Goal: Information Seeking & Learning: Learn about a topic

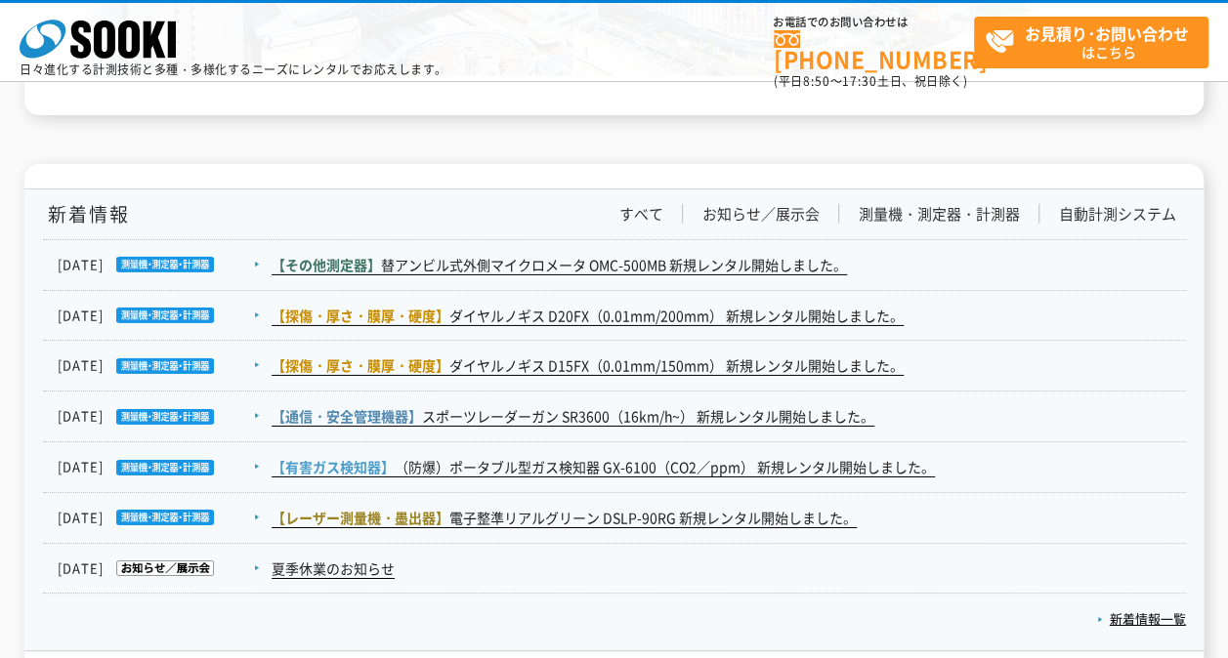
scroll to position [3224, 0]
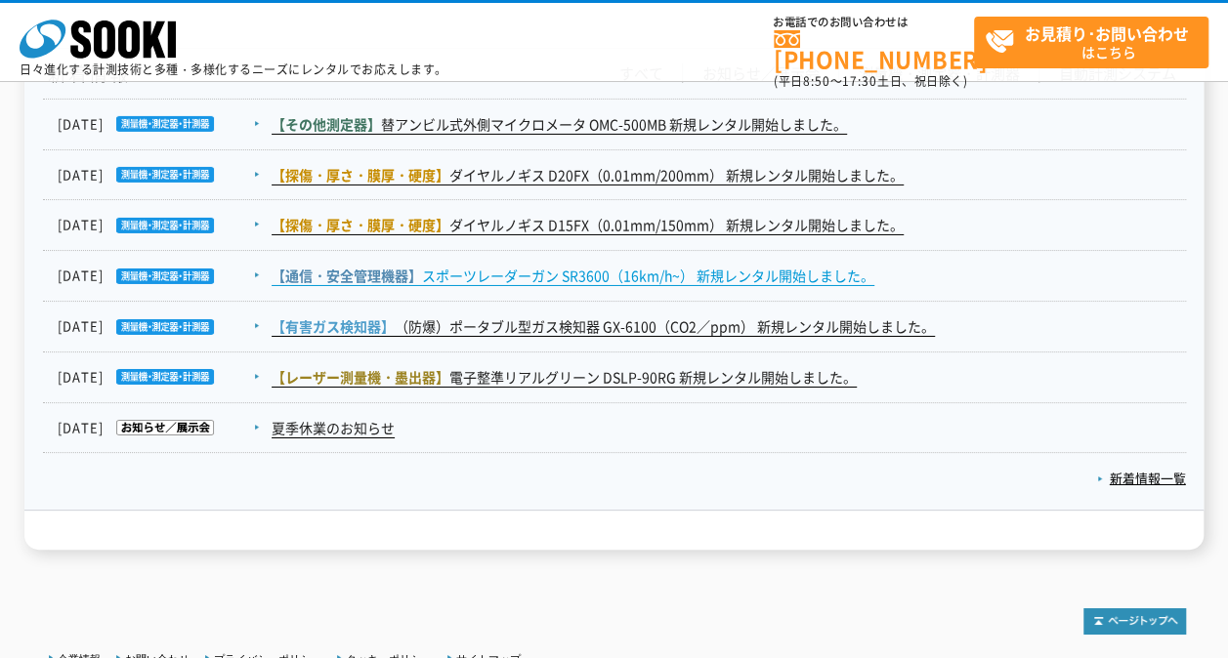
click at [513, 276] on link "【通信・安全管理機器】 スポーツレーダーガン SR3600（16km/h~） 新規レンタル開始しました。" at bounding box center [573, 276] width 603 height 21
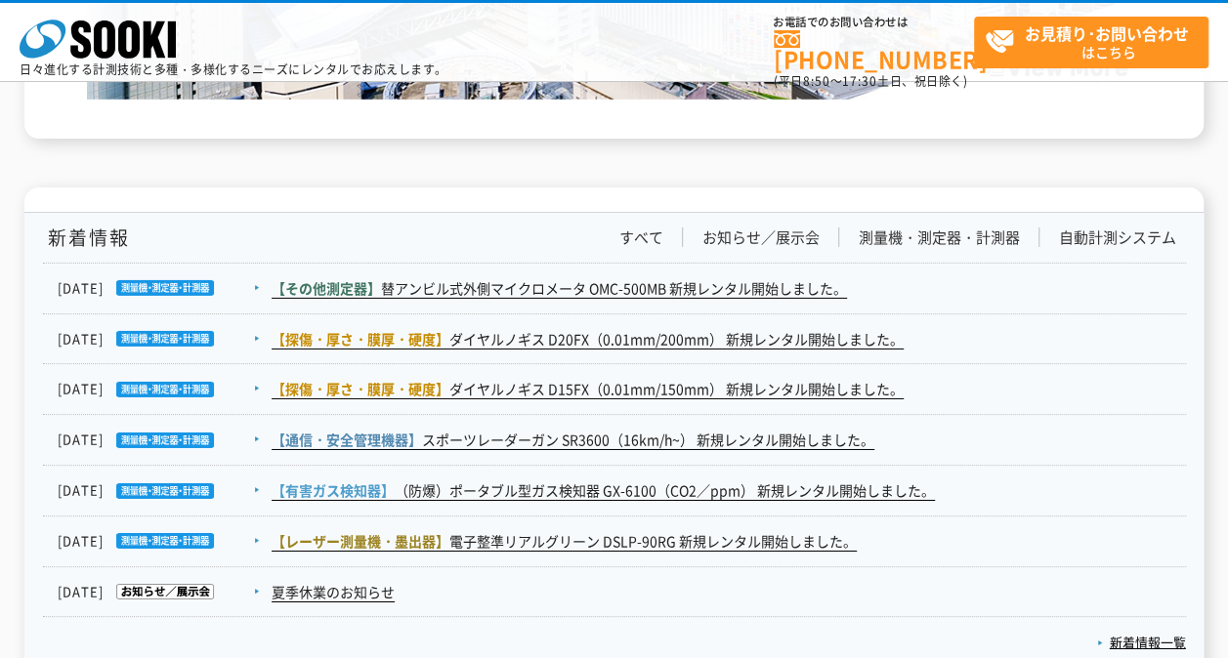
scroll to position [3126, 0]
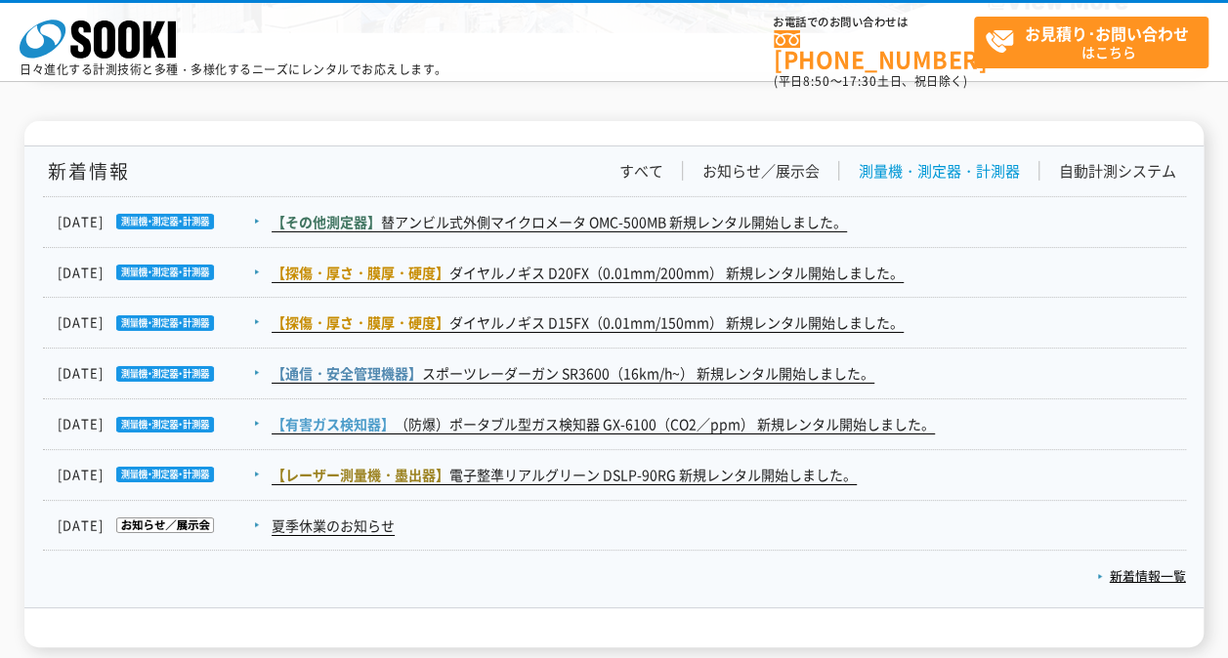
click at [944, 176] on link "測量機・測定器・計測器" at bounding box center [939, 171] width 161 height 21
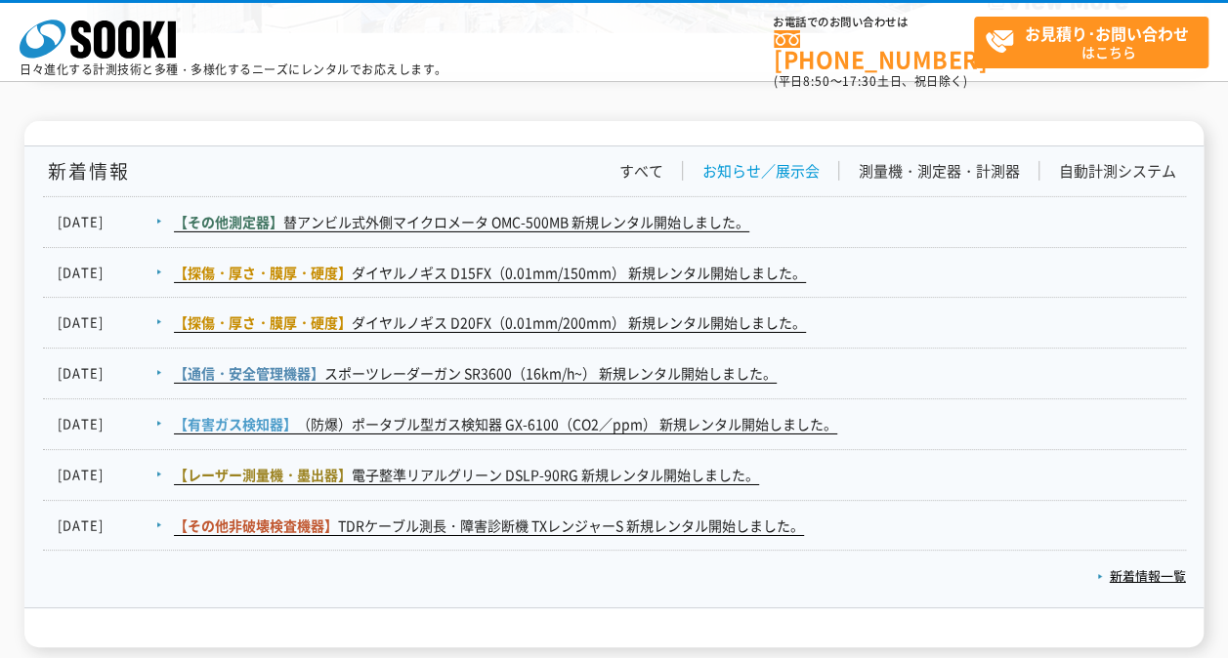
click at [733, 167] on link "お知らせ／展示会" at bounding box center [760, 171] width 117 height 21
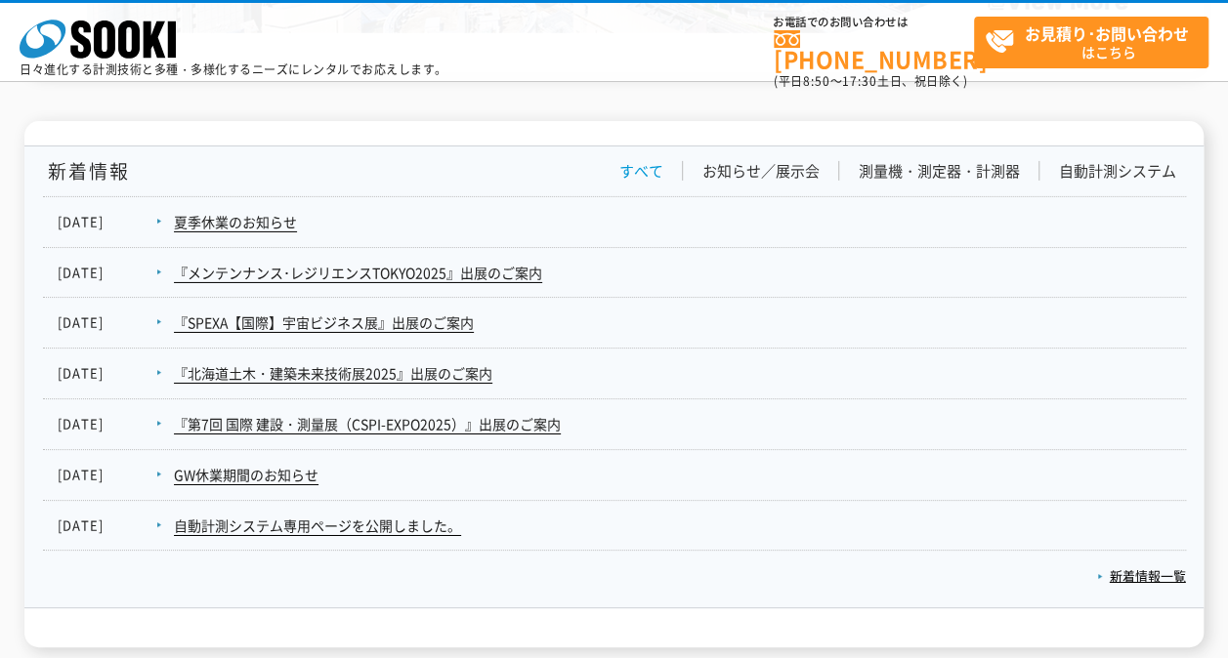
click at [651, 166] on link "すべて" at bounding box center [641, 171] width 44 height 21
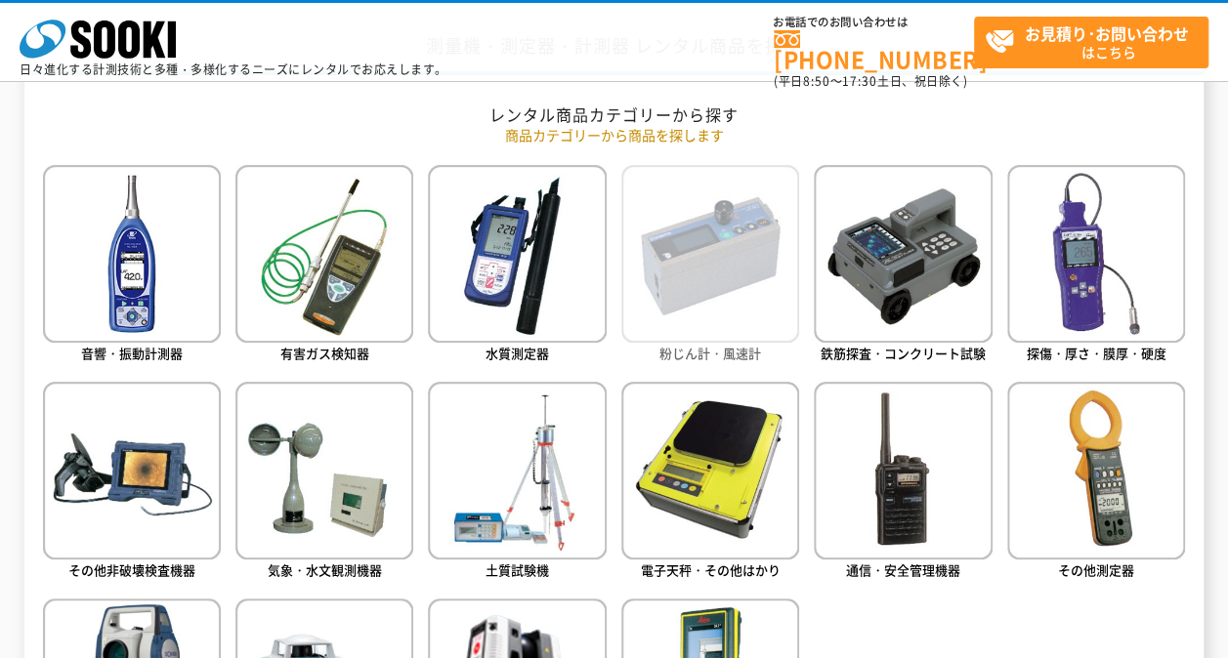
scroll to position [698, 0]
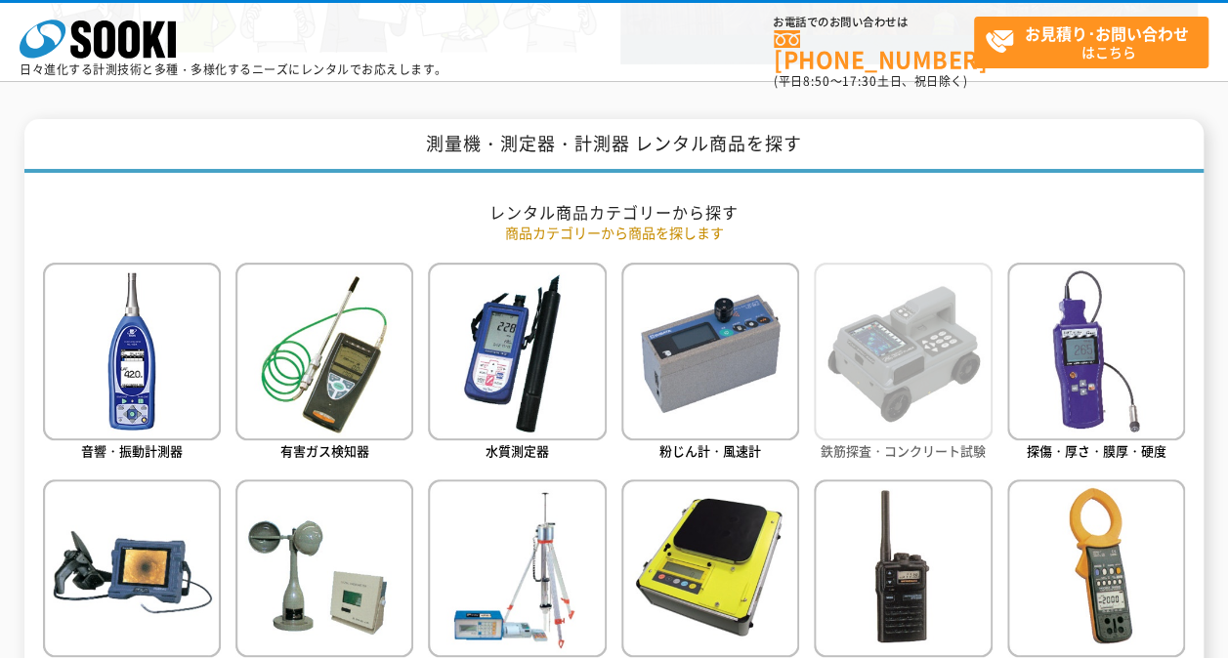
click at [886, 340] on img at bounding box center [903, 352] width 178 height 178
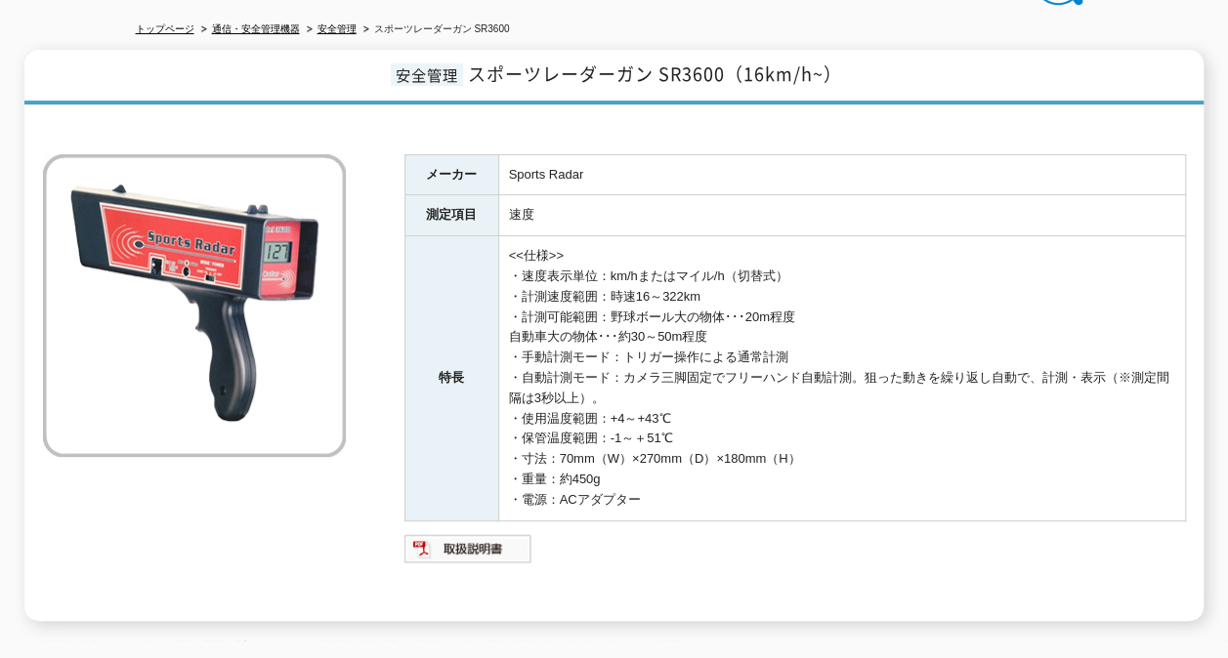
scroll to position [141, 0]
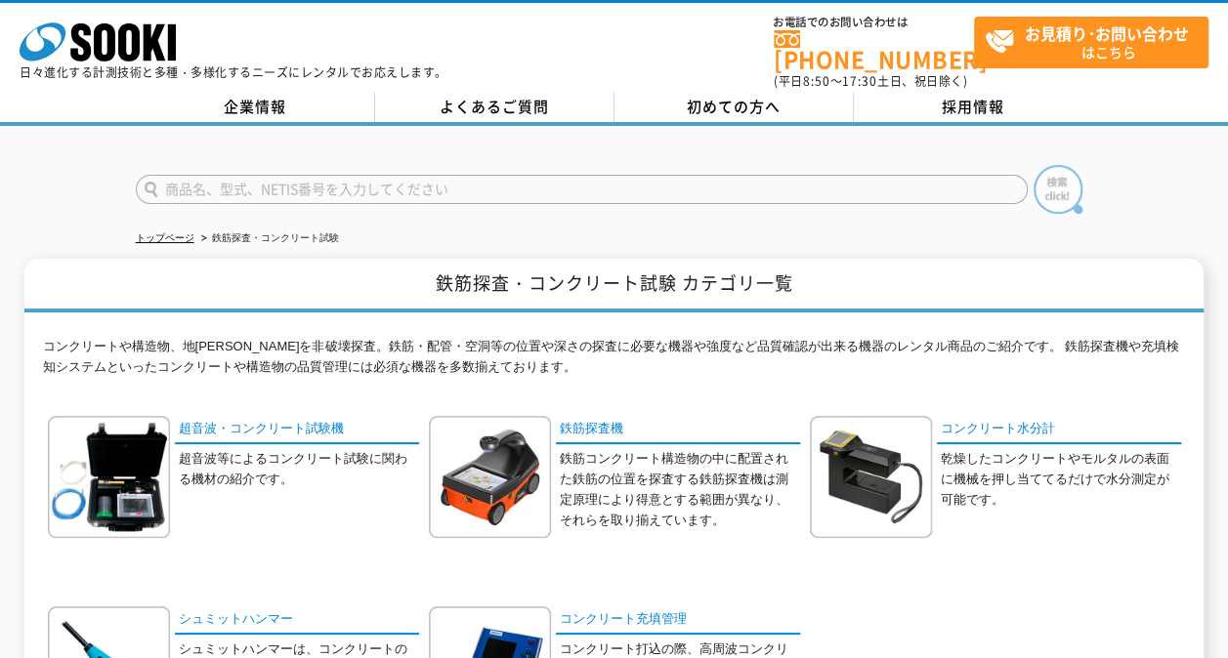
click at [1065, 183] on img at bounding box center [1058, 189] width 49 height 49
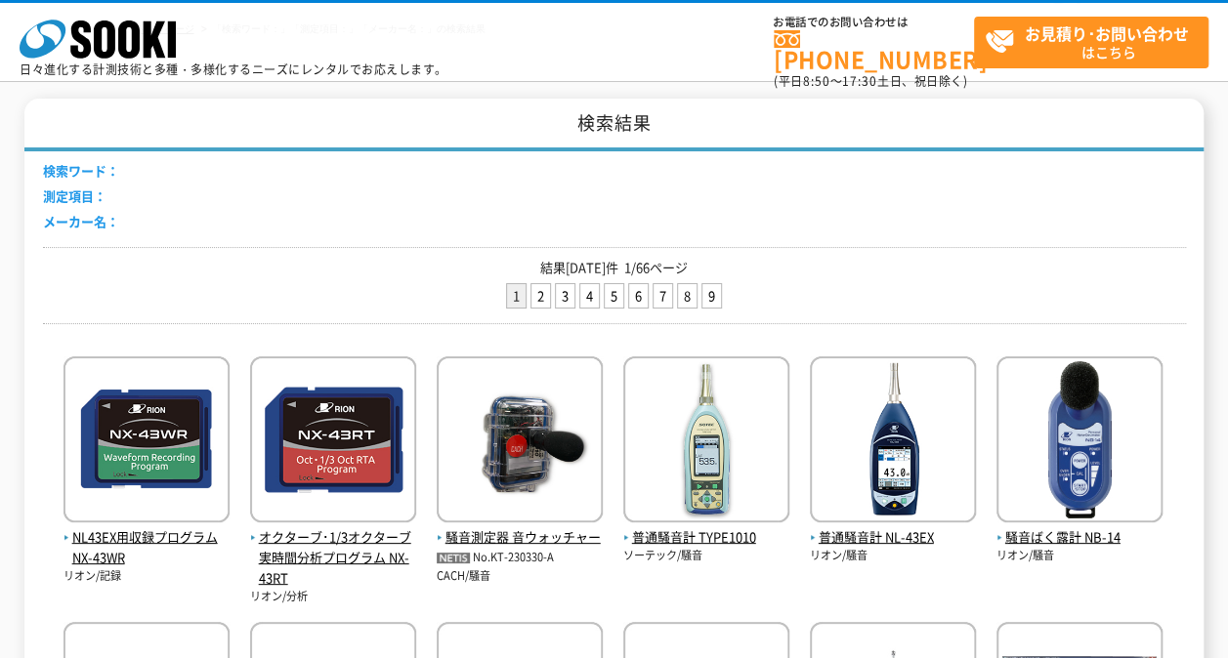
scroll to position [391, 0]
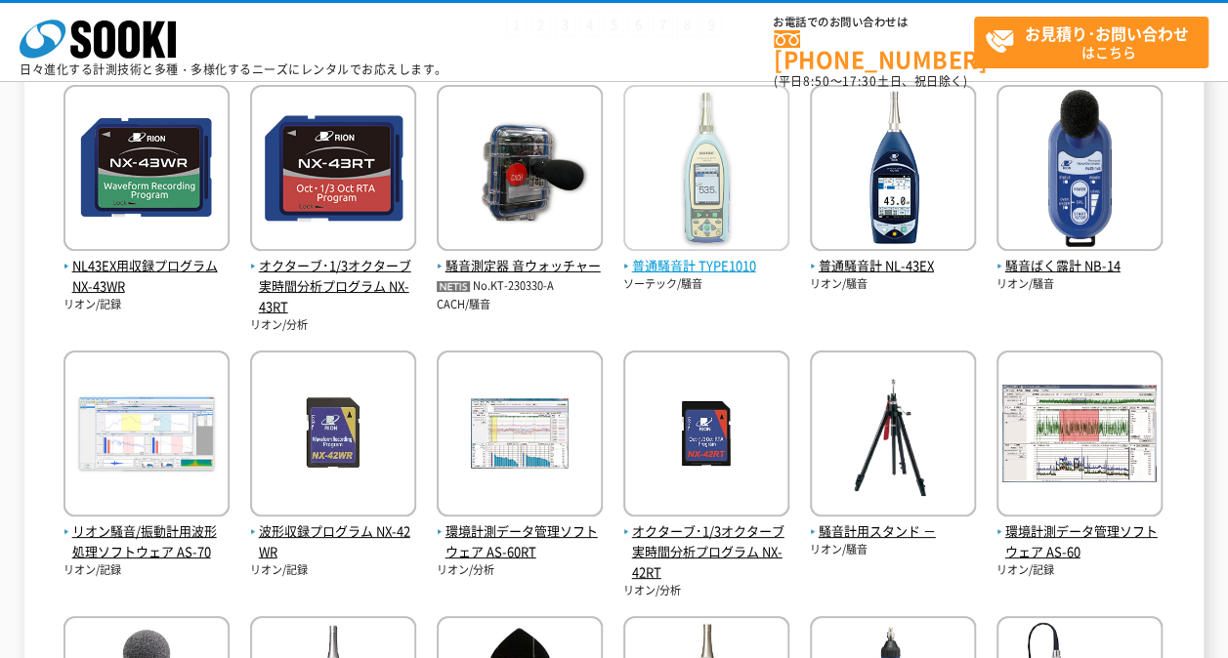
click at [723, 224] on img at bounding box center [706, 170] width 166 height 171
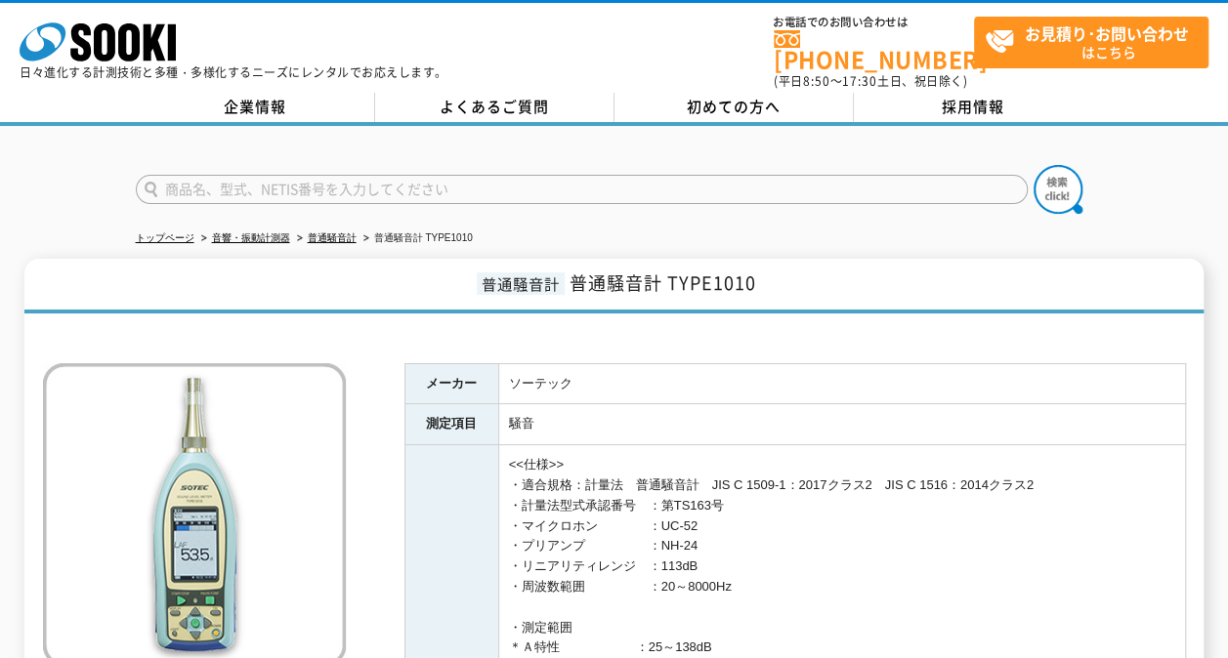
click at [199, 410] on img at bounding box center [194, 514] width 303 height 303
click at [191, 457] on img at bounding box center [194, 514] width 303 height 303
click at [197, 458] on img at bounding box center [194, 514] width 303 height 303
click at [81, 55] on icon at bounding box center [80, 42] width 21 height 38
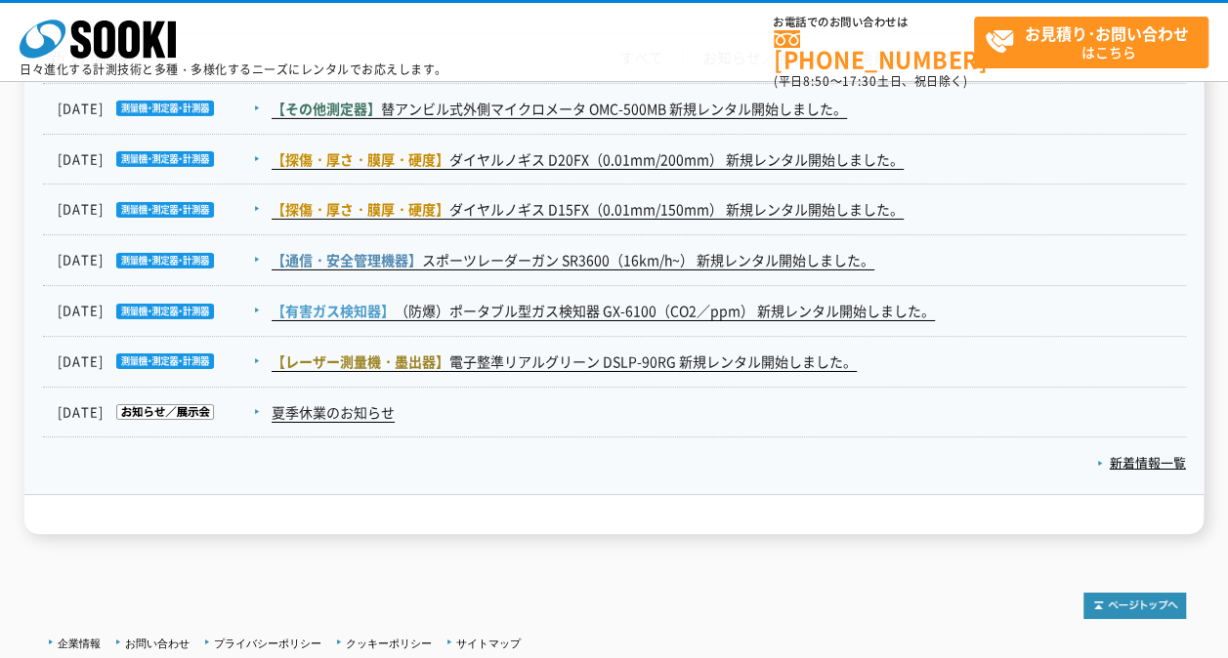
scroll to position [3388, 0]
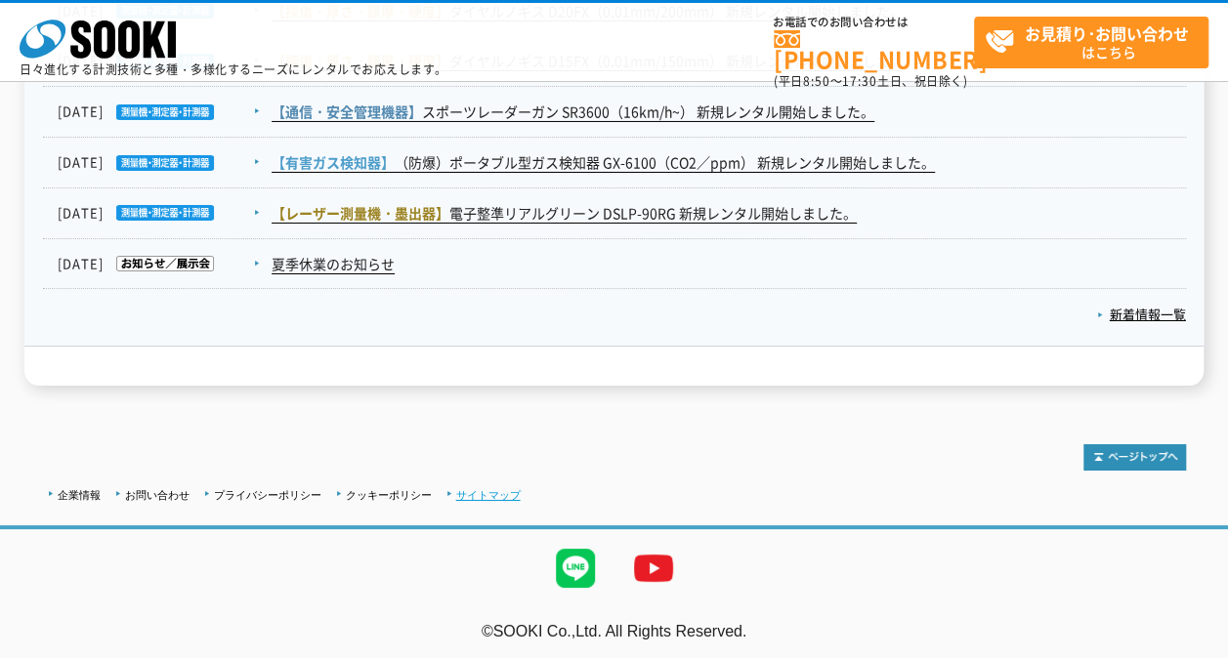
click at [492, 491] on link "サイトマップ" at bounding box center [488, 495] width 64 height 12
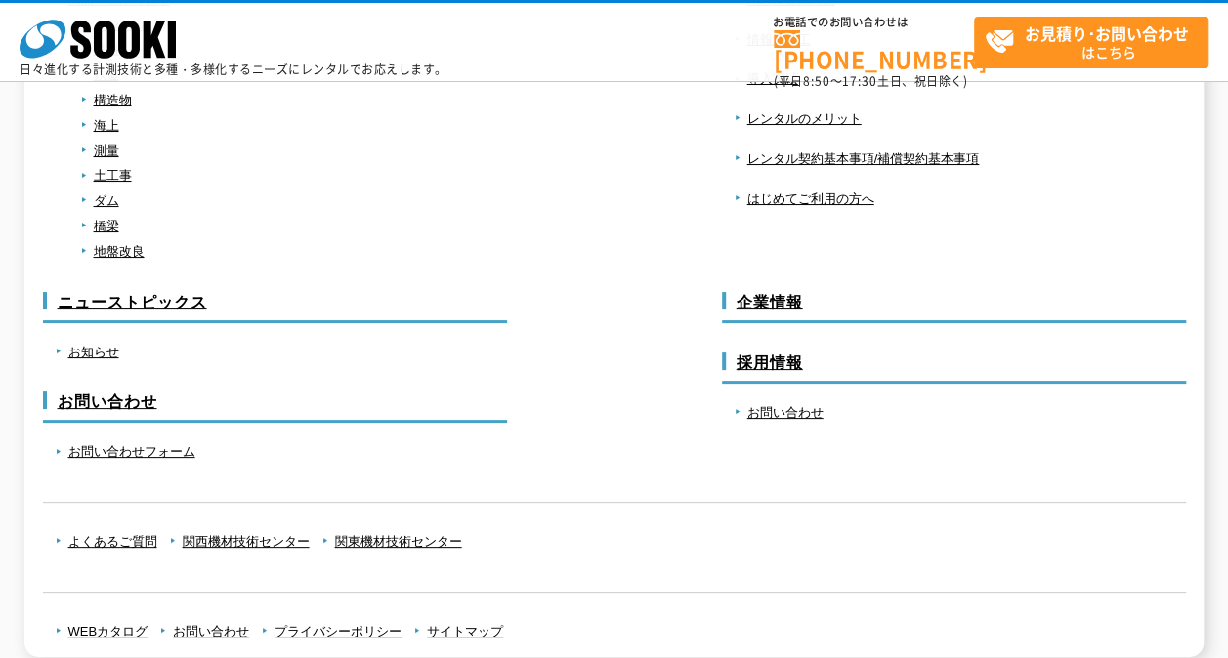
scroll to position [1251, 0]
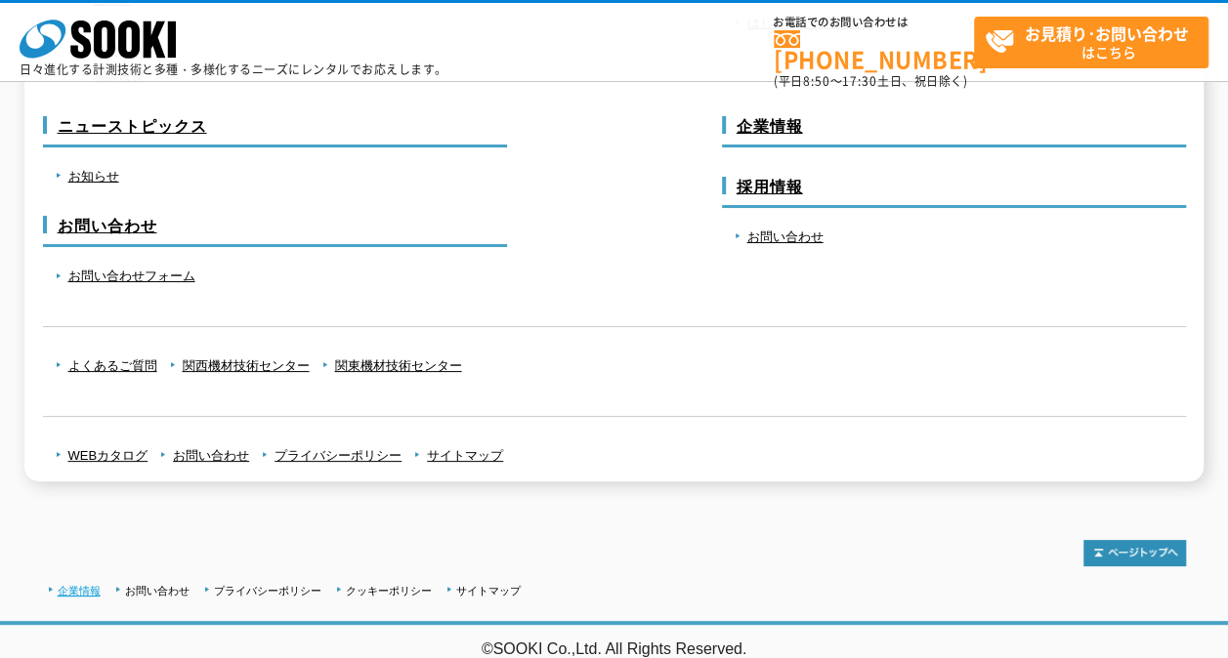
click at [85, 585] on link "企業情報" at bounding box center [79, 591] width 43 height 12
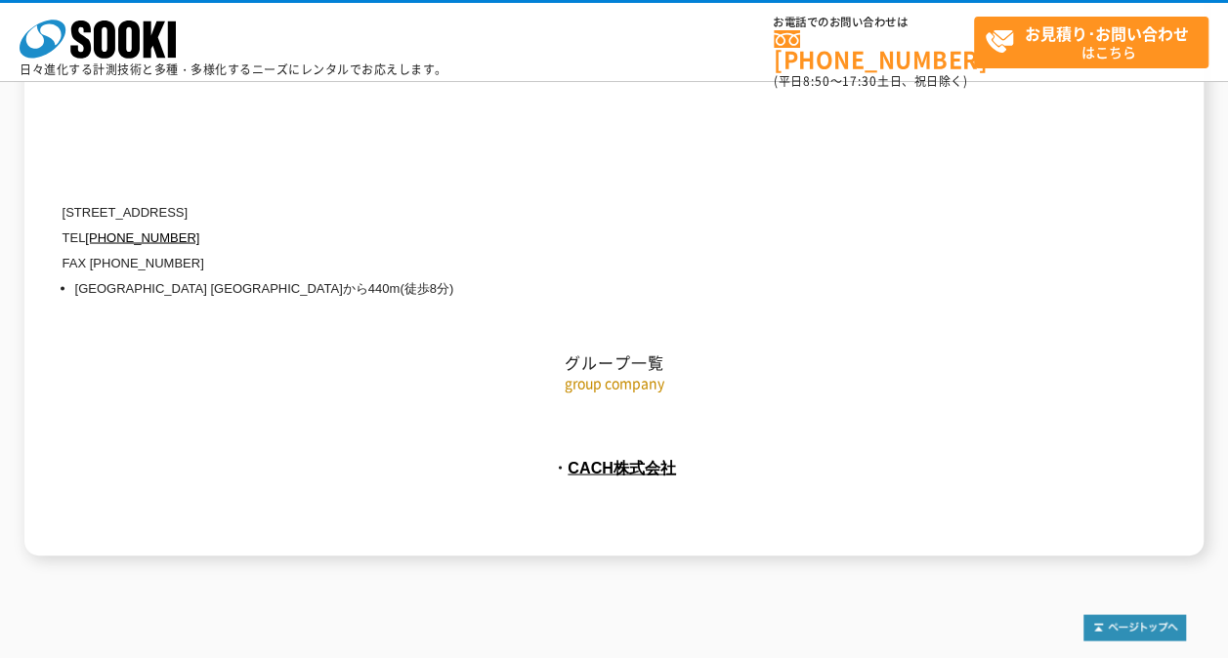
scroll to position [9006, 0]
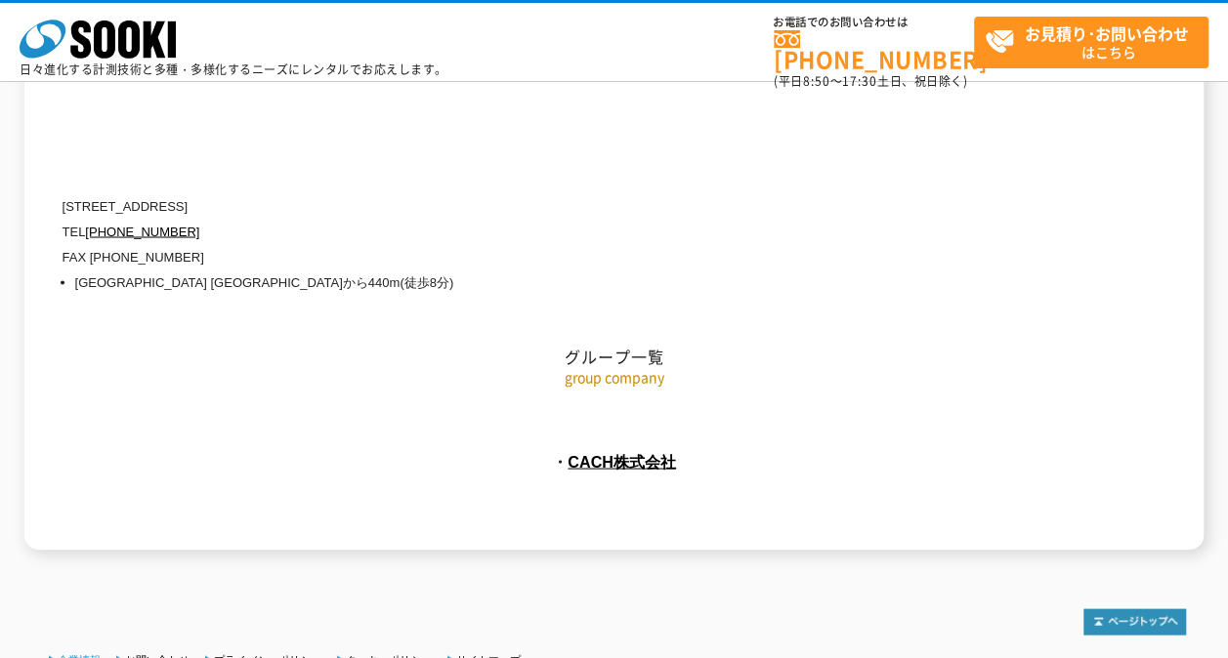
click at [84, 654] on link "企業情報" at bounding box center [79, 660] width 43 height 12
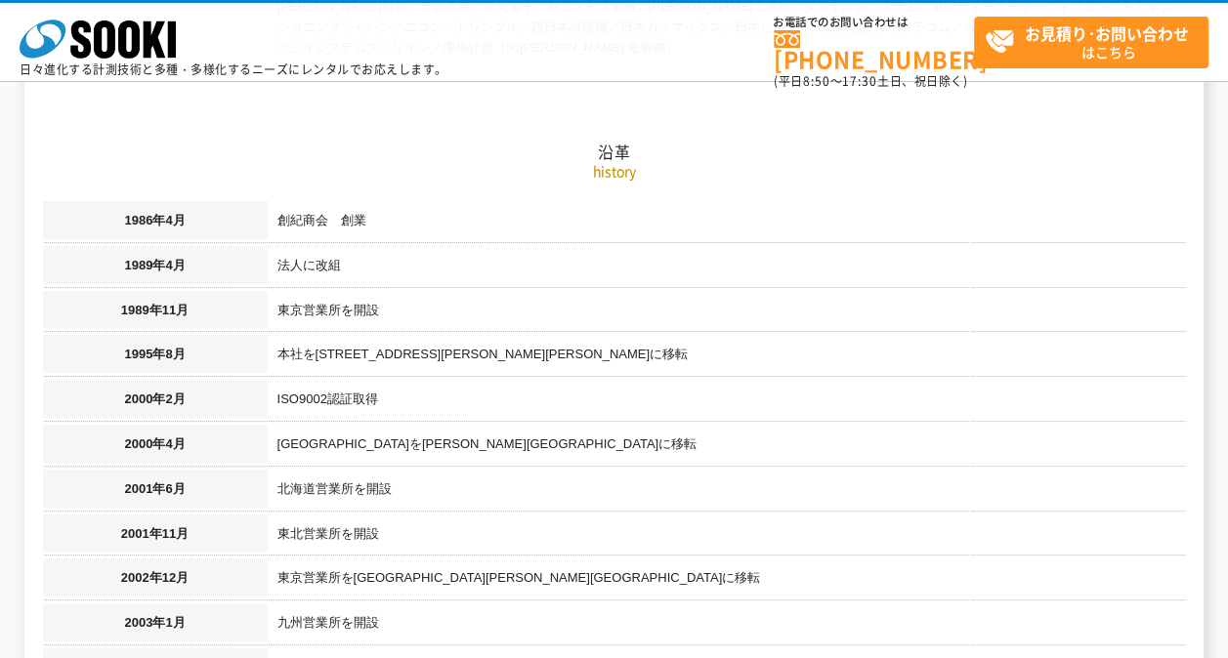
scroll to position [1075, 0]
